Goal: Transaction & Acquisition: Book appointment/travel/reservation

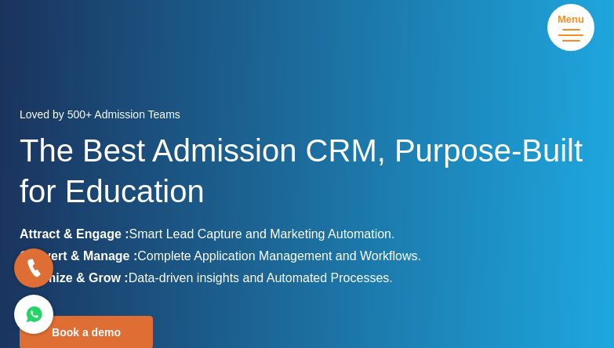
scroll to position [235, 0]
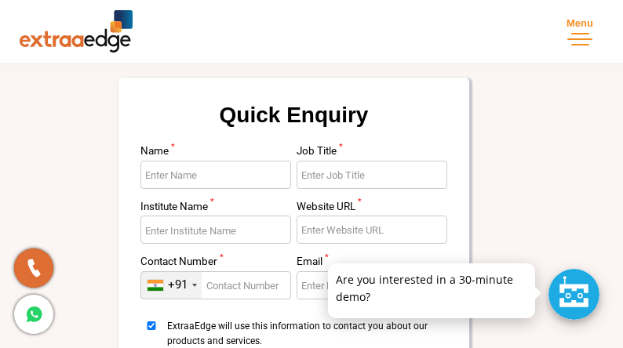
scroll to position [78, 0]
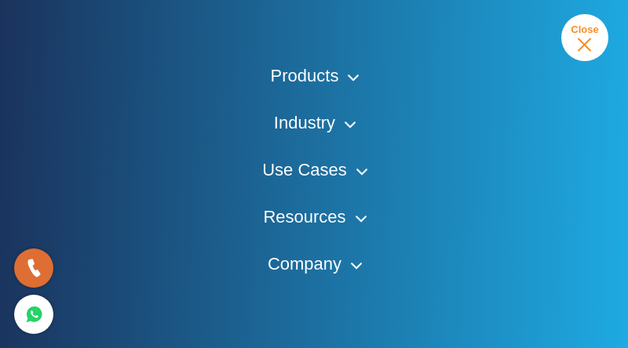
click at [581, 38] on button "Menu Close" at bounding box center [584, 37] width 47 height 47
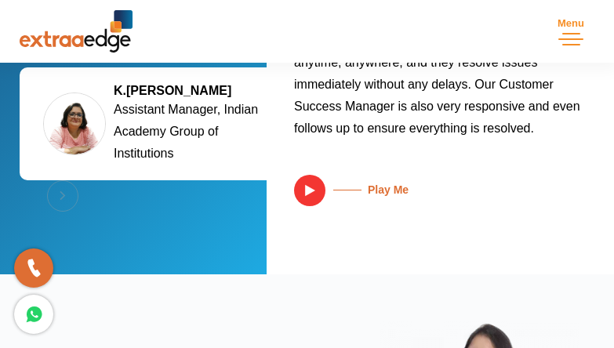
scroll to position [4592, 0]
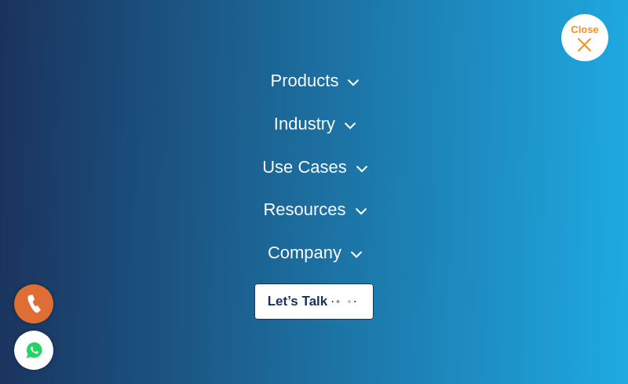
click at [303, 305] on link "Let’s Talk" at bounding box center [314, 301] width 120 height 36
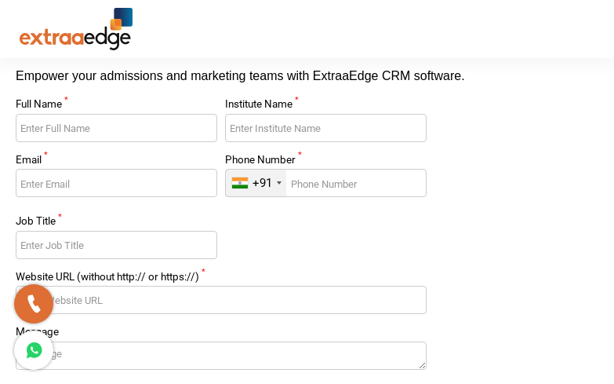
scroll to position [65, 0]
